Goal: Information Seeking & Learning: Learn about a topic

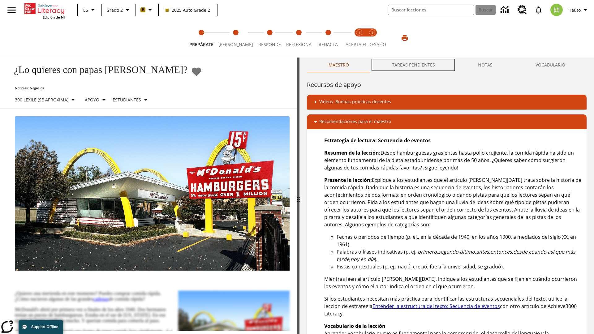
click at [414, 65] on button "TAREAS PENDIENTES" at bounding box center [413, 65] width 86 height 15
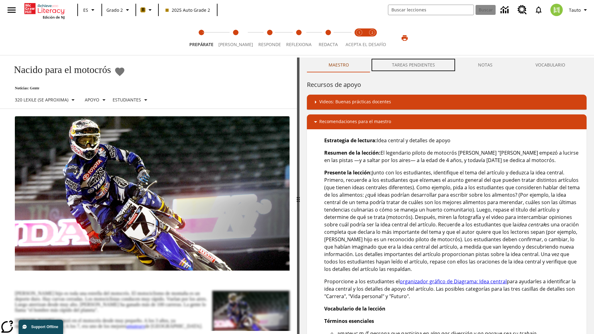
click at [414, 65] on button "TAREAS PENDIENTES" at bounding box center [413, 65] width 86 height 15
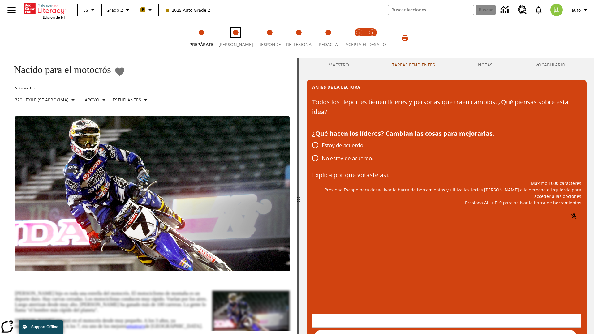
click at [233, 38] on span "[PERSON_NAME]" at bounding box center [235, 41] width 35 height 11
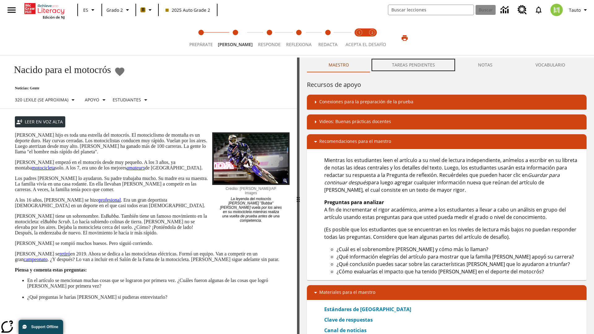
scroll to position [0, 0]
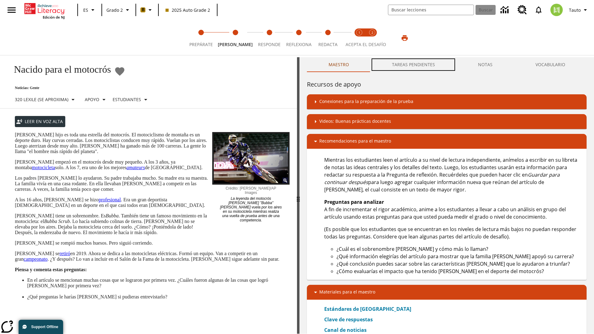
click at [414, 65] on button "TAREAS PENDIENTES" at bounding box center [413, 64] width 86 height 15
